Goal: Task Accomplishment & Management: Use online tool/utility

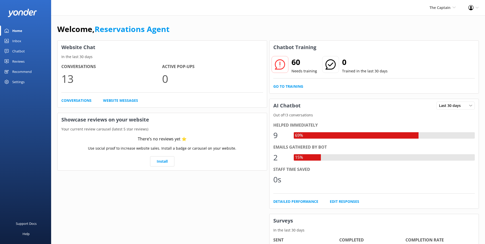
click at [13, 41] on div "Inbox" at bounding box center [16, 41] width 9 height 10
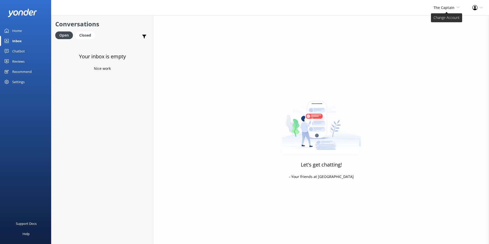
click at [448, 5] on span "The Captain" at bounding box center [443, 7] width 21 height 5
click at [433, 23] on link "De [GEOGRAPHIC_DATA]" at bounding box center [440, 22] width 51 height 12
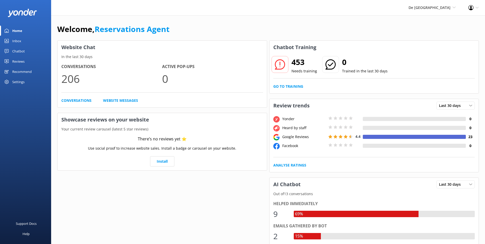
click at [22, 38] on link "Inbox" at bounding box center [25, 41] width 51 height 10
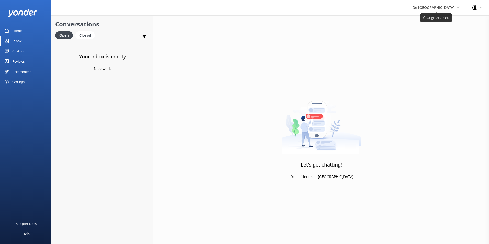
click at [444, 6] on span "De [GEOGRAPHIC_DATA]" at bounding box center [434, 7] width 42 height 5
click at [424, 45] on link "The Captain" at bounding box center [440, 46] width 51 height 12
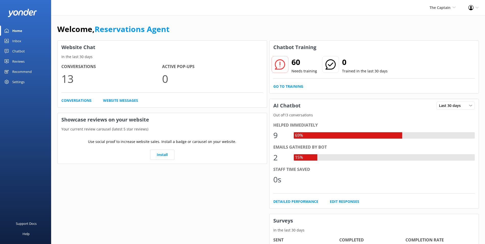
click at [21, 38] on div "Inbox" at bounding box center [16, 41] width 9 height 10
